Goal: Task Accomplishment & Management: Use online tool/utility

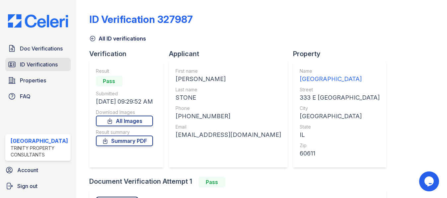
click at [38, 62] on span "ID Verifications" at bounding box center [39, 64] width 38 height 8
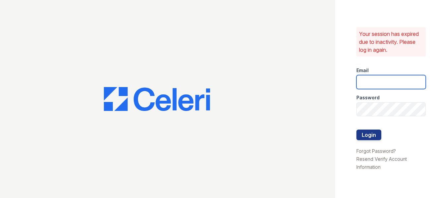
type input "[EMAIL_ADDRESS][DOMAIN_NAME]"
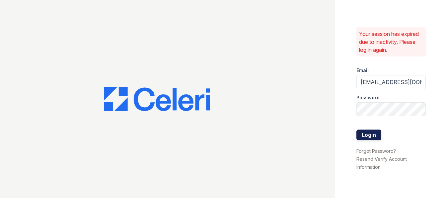
click at [365, 135] on button "Login" at bounding box center [369, 135] width 25 height 11
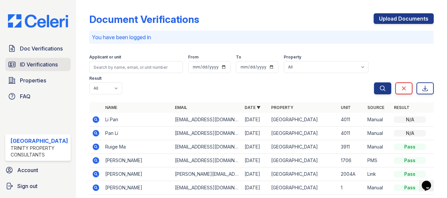
click at [47, 63] on span "ID Verifications" at bounding box center [39, 64] width 38 height 8
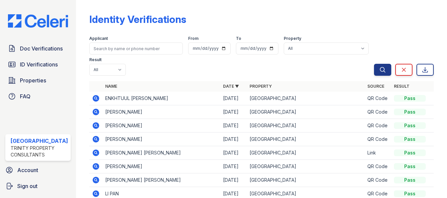
click at [47, 63] on span "ID Verifications" at bounding box center [39, 64] width 38 height 8
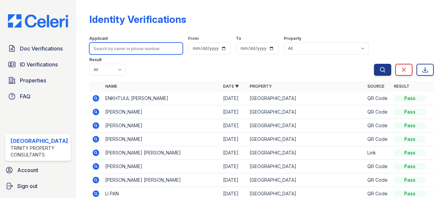
click at [131, 54] on input "search" at bounding box center [136, 49] width 94 height 12
type input "chaach"
click at [374, 64] on button "Search" at bounding box center [382, 70] width 17 height 12
